Goal: Task Accomplishment & Management: Manage account settings

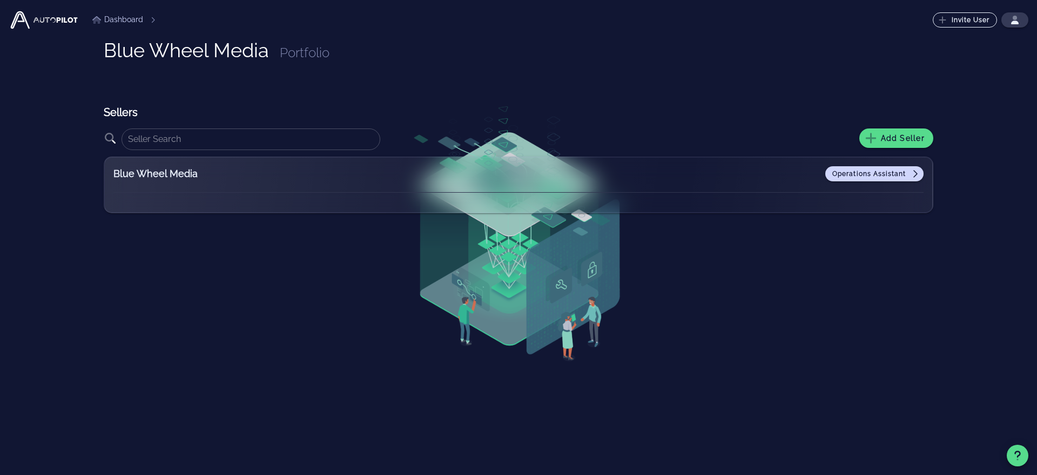
click at [55, 19] on img at bounding box center [44, 20] width 71 height 22
click at [883, 172] on span "Operations Assistant" at bounding box center [874, 174] width 85 height 9
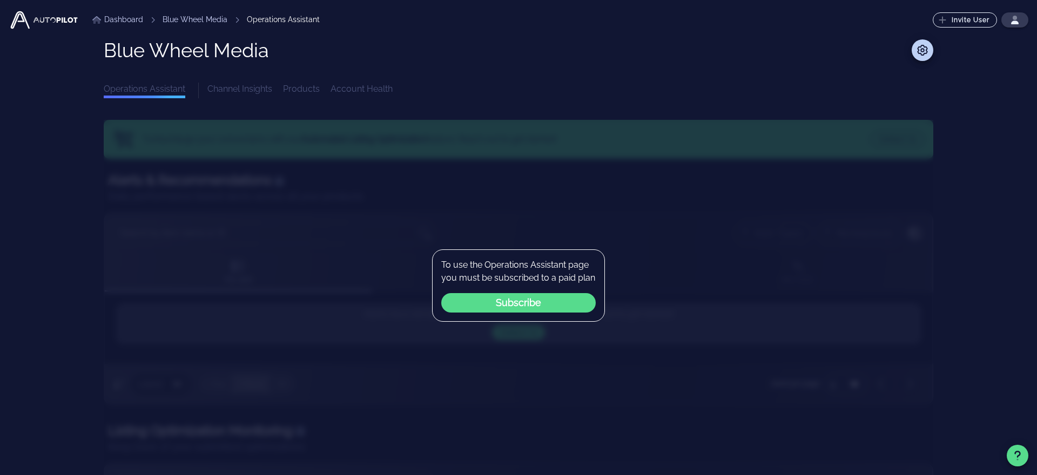
click at [179, 20] on link "Blue Wheel Media" at bounding box center [195, 19] width 65 height 11
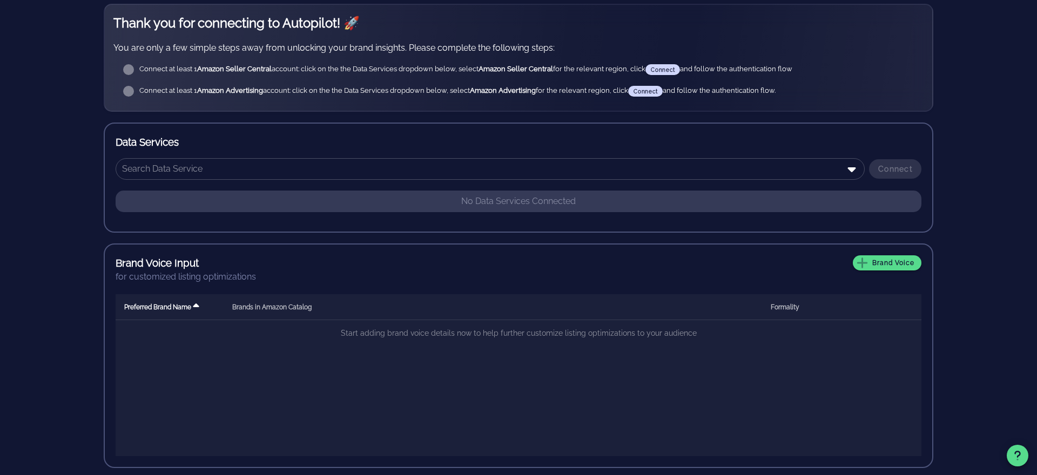
scroll to position [143, 0]
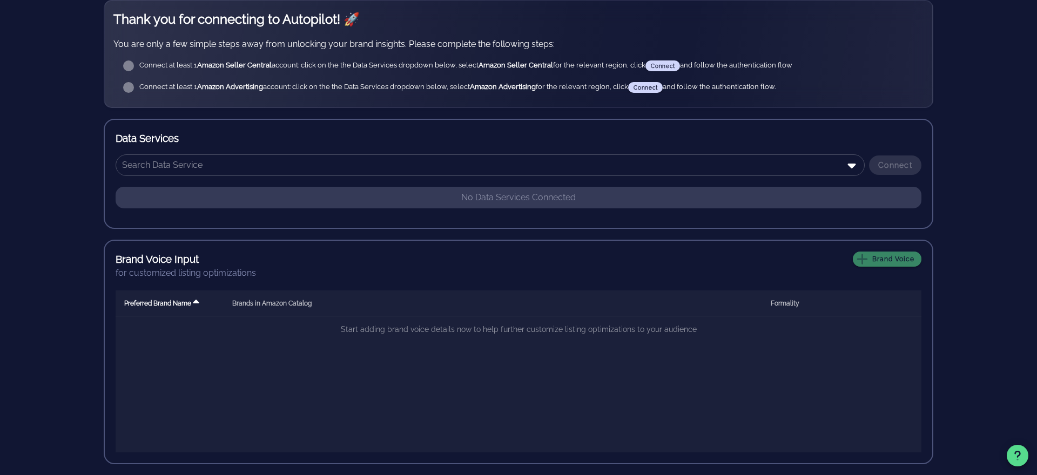
click at [882, 254] on span "Brand Voice" at bounding box center [887, 259] width 55 height 10
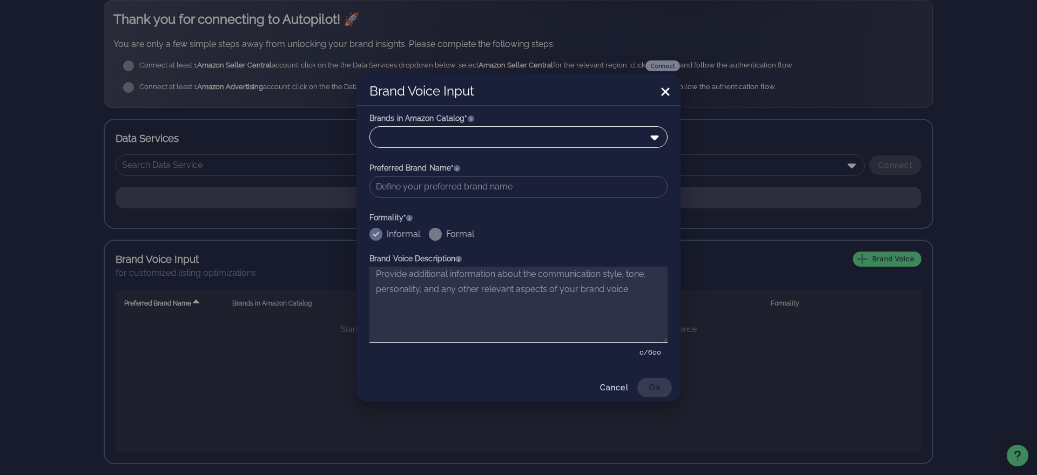
click at [655, 132] on icon at bounding box center [654, 137] width 13 height 13
click at [603, 100] on div "Brand Voice Input" at bounding box center [519, 89] width 324 height 31
click at [663, 89] on icon at bounding box center [665, 92] width 8 height 8
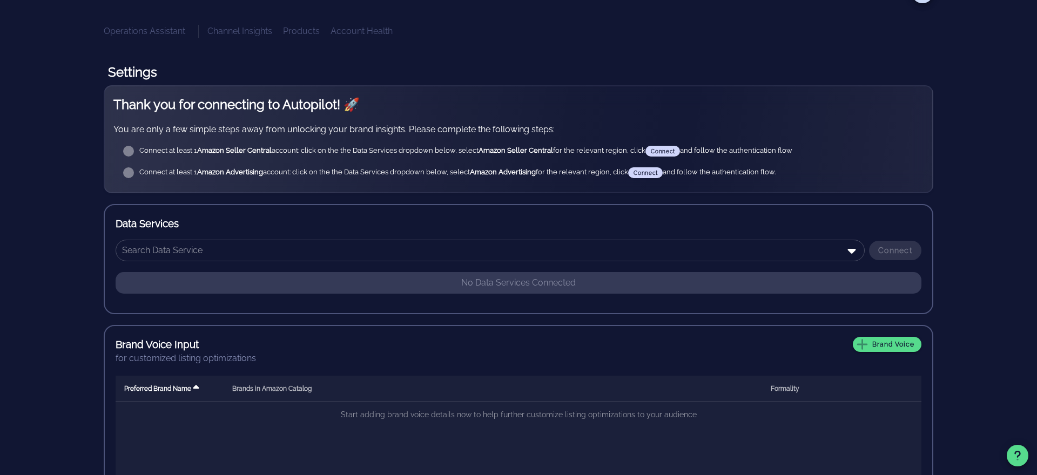
scroll to position [0, 0]
